Goal: Check status: Check status

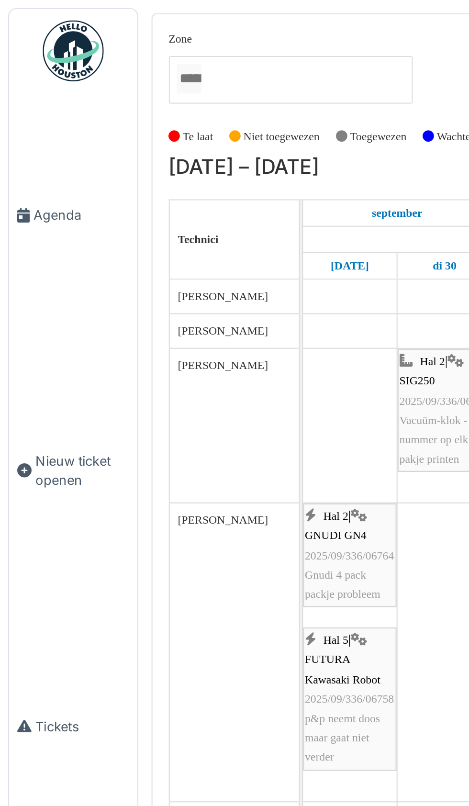
click at [29, 106] on span "Agenda" at bounding box center [38, 101] width 45 height 9
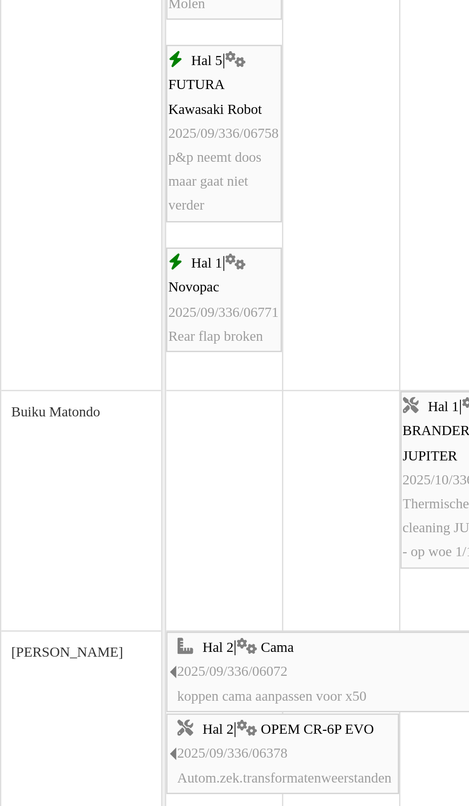
scroll to position [172, 0]
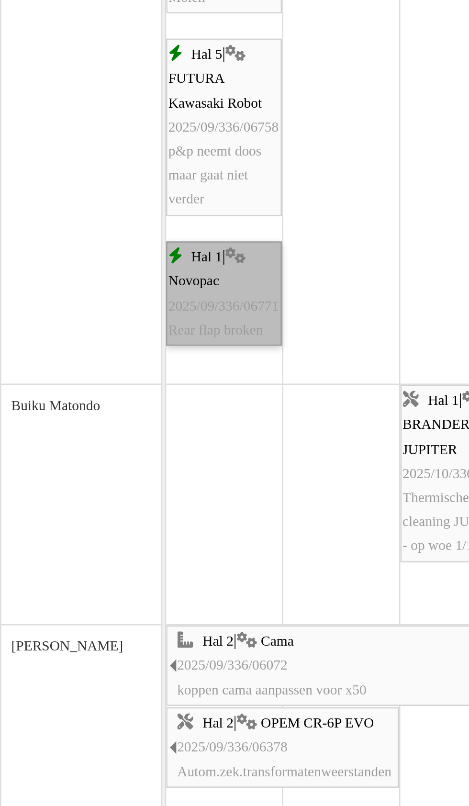
click at [168, 351] on link "Hal 1 | Novopac 2025/09/336/06771 Rear flap broken" at bounding box center [165, 344] width 44 height 40
